Goal: Check status: Check status

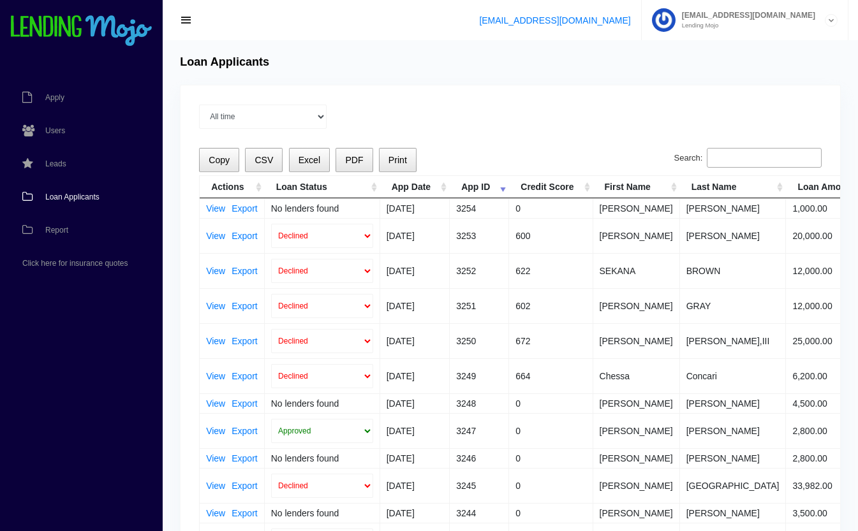
click at [730, 152] on input "Search:" at bounding box center [764, 158] width 115 height 20
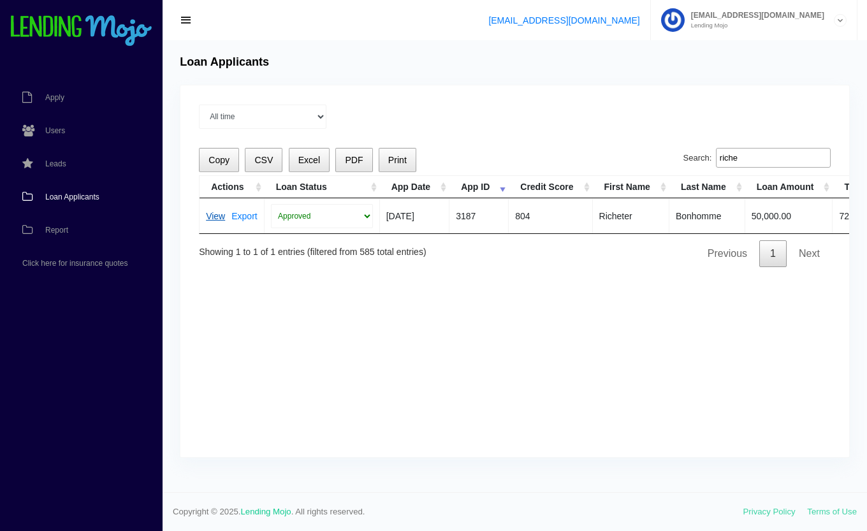
type input "riche"
click at [216, 214] on link "View" at bounding box center [215, 216] width 19 height 9
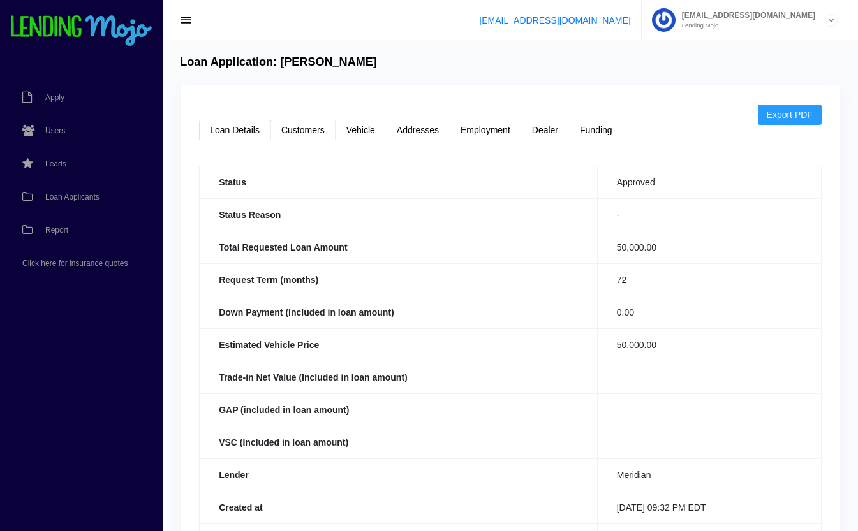
click at [306, 129] on link "Customers" at bounding box center [302, 130] width 65 height 20
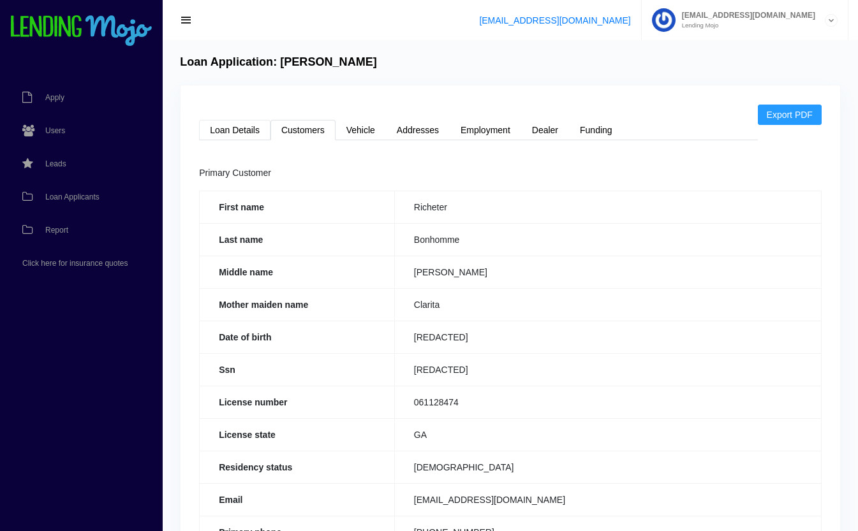
click at [250, 131] on link "Loan Details" at bounding box center [234, 130] width 71 height 20
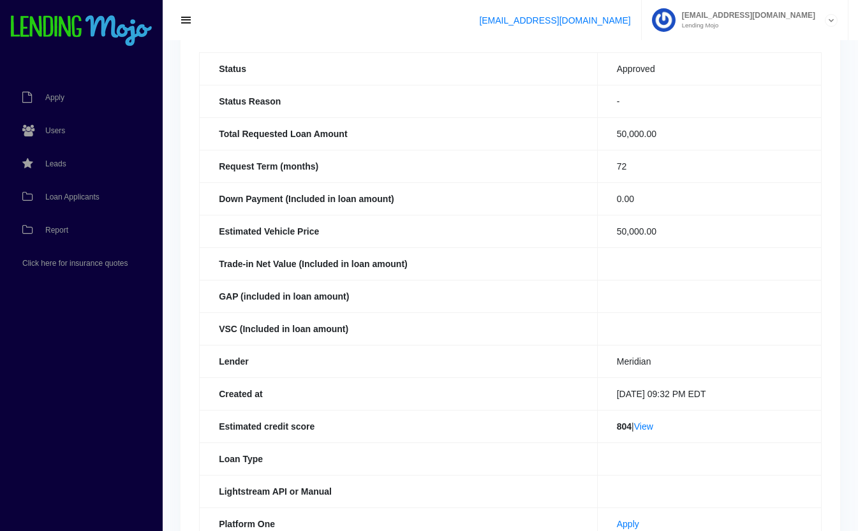
scroll to position [294, 0]
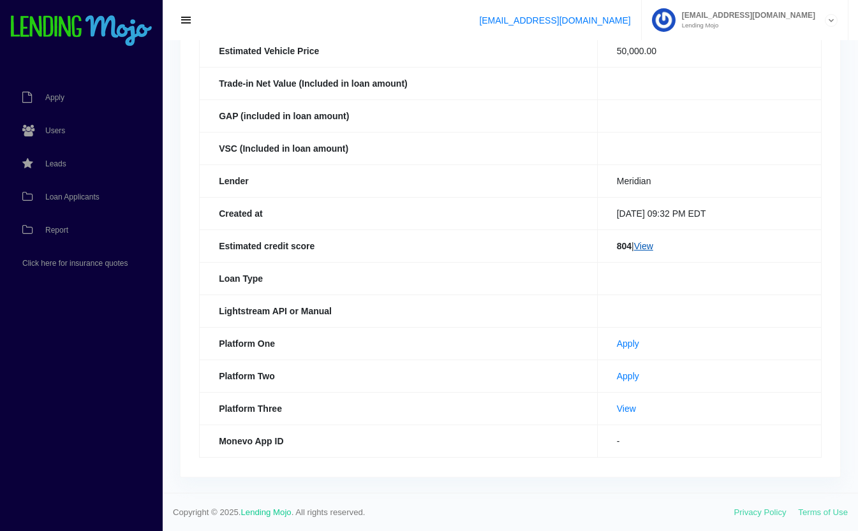
click at [648, 247] on link "View" at bounding box center [643, 246] width 19 height 10
click at [69, 202] on link "Loan Applicants" at bounding box center [75, 196] width 150 height 33
